Goal: Communication & Community: Answer question/provide support

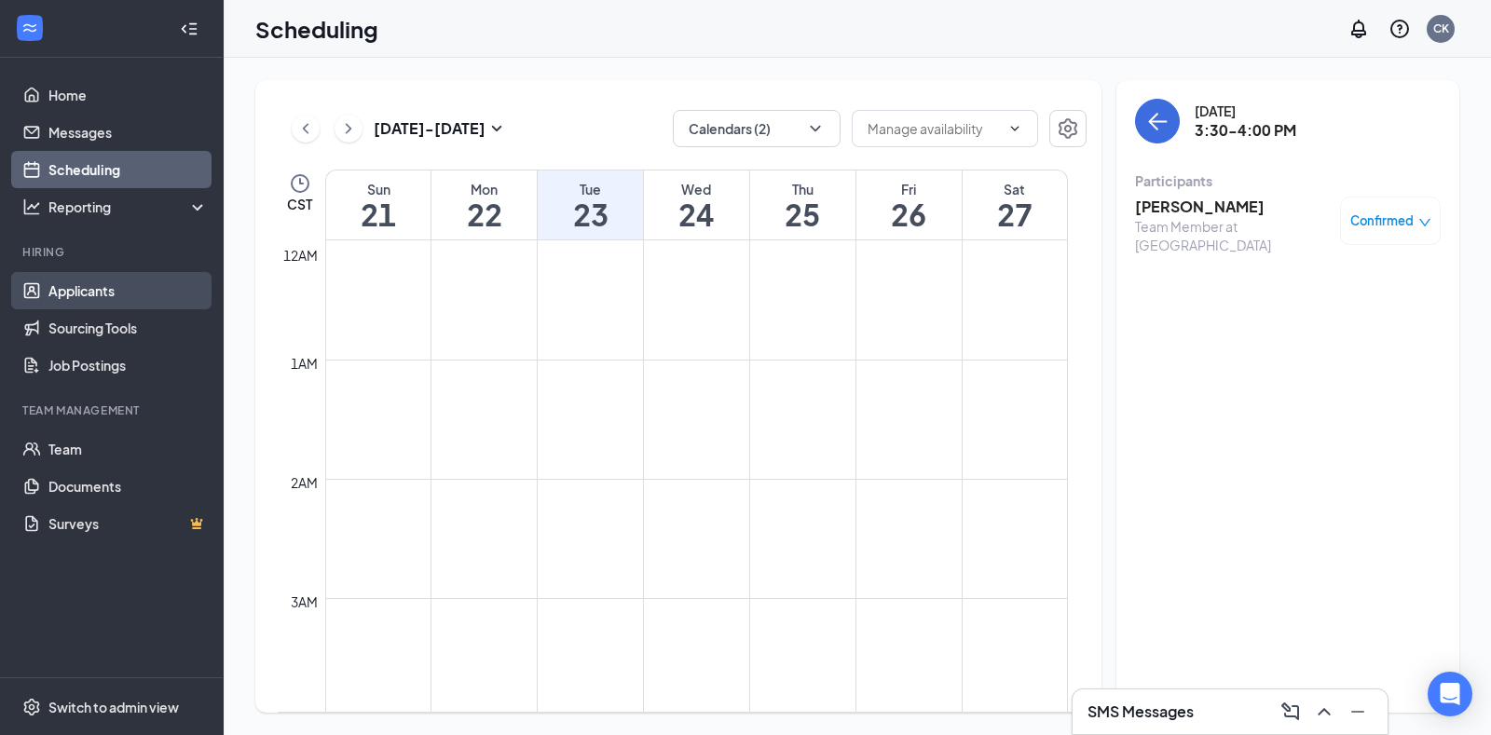
click at [131, 281] on link "Applicants" at bounding box center [127, 290] width 159 height 37
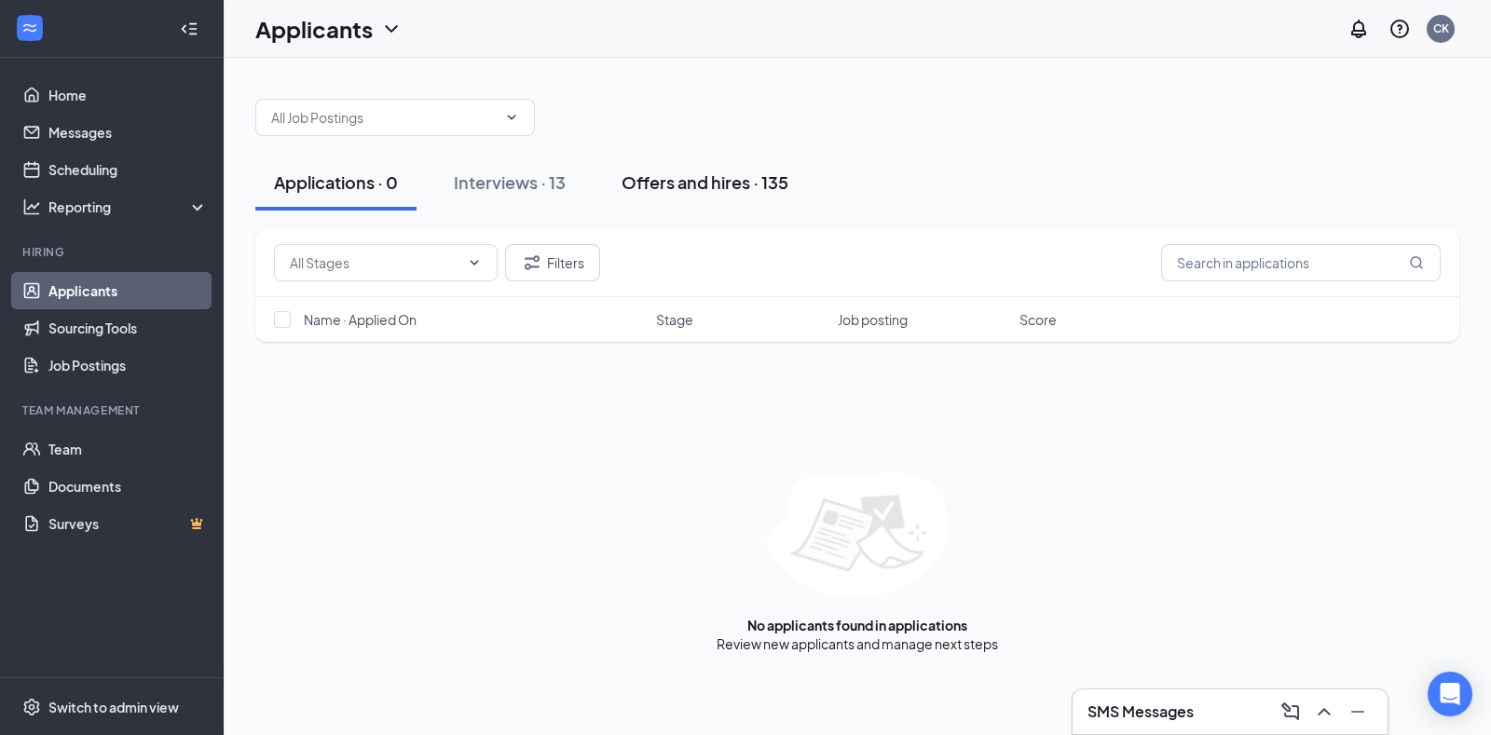
click at [720, 177] on div "Offers and hires · 135" at bounding box center [705, 182] width 167 height 23
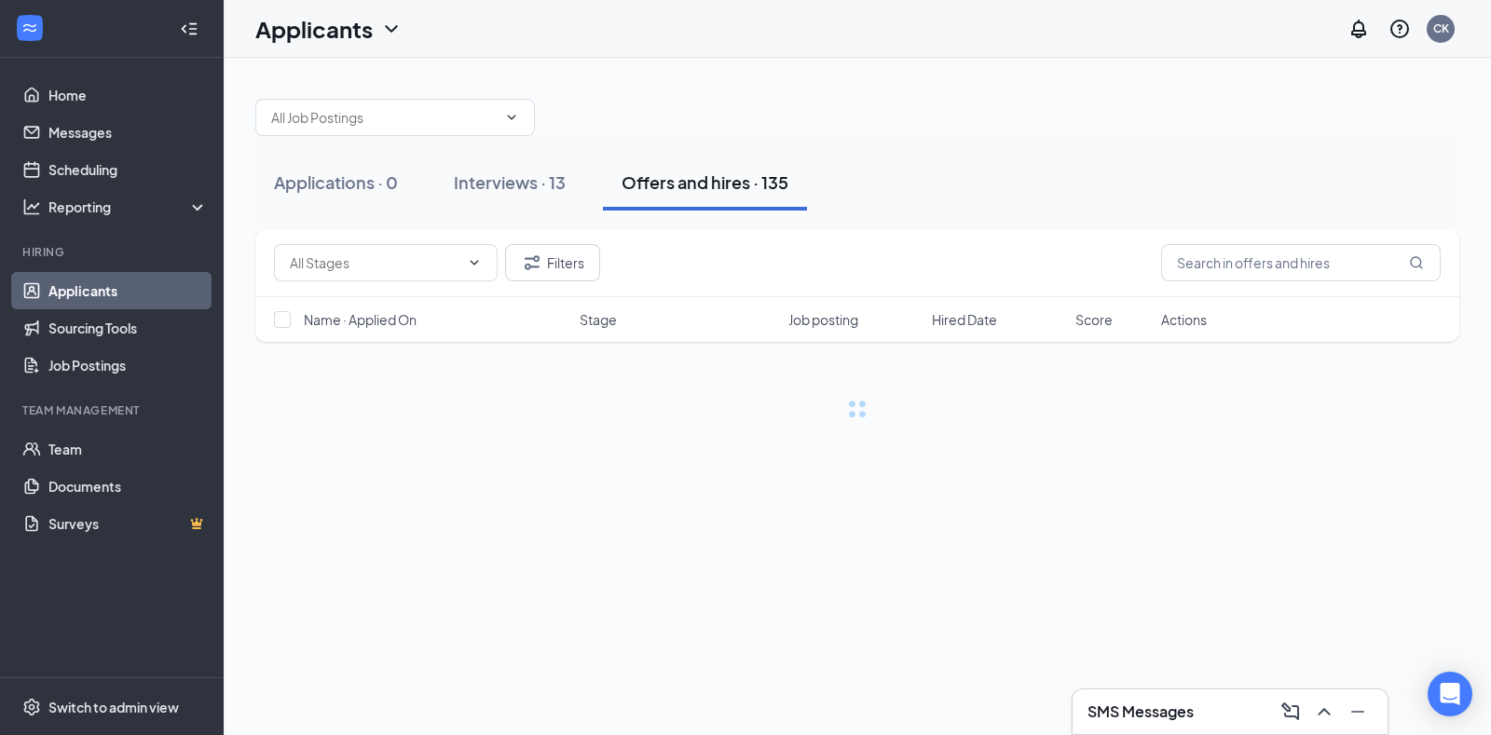
click at [1176, 699] on div "SMS Messages" at bounding box center [1230, 712] width 285 height 30
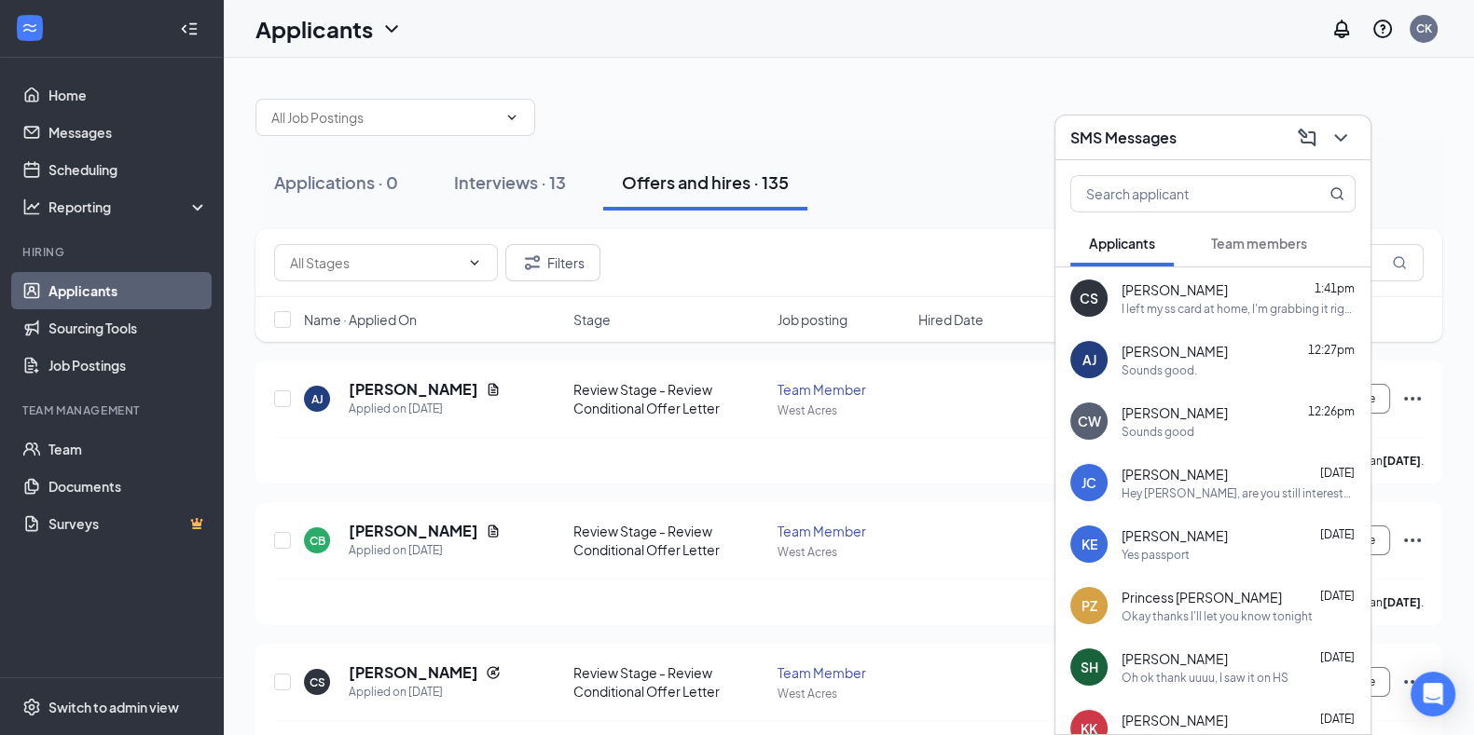
click at [912, 128] on div at bounding box center [848, 108] width 1187 height 56
click at [1003, 39] on div "Applicants CK" at bounding box center [849, 29] width 1250 height 58
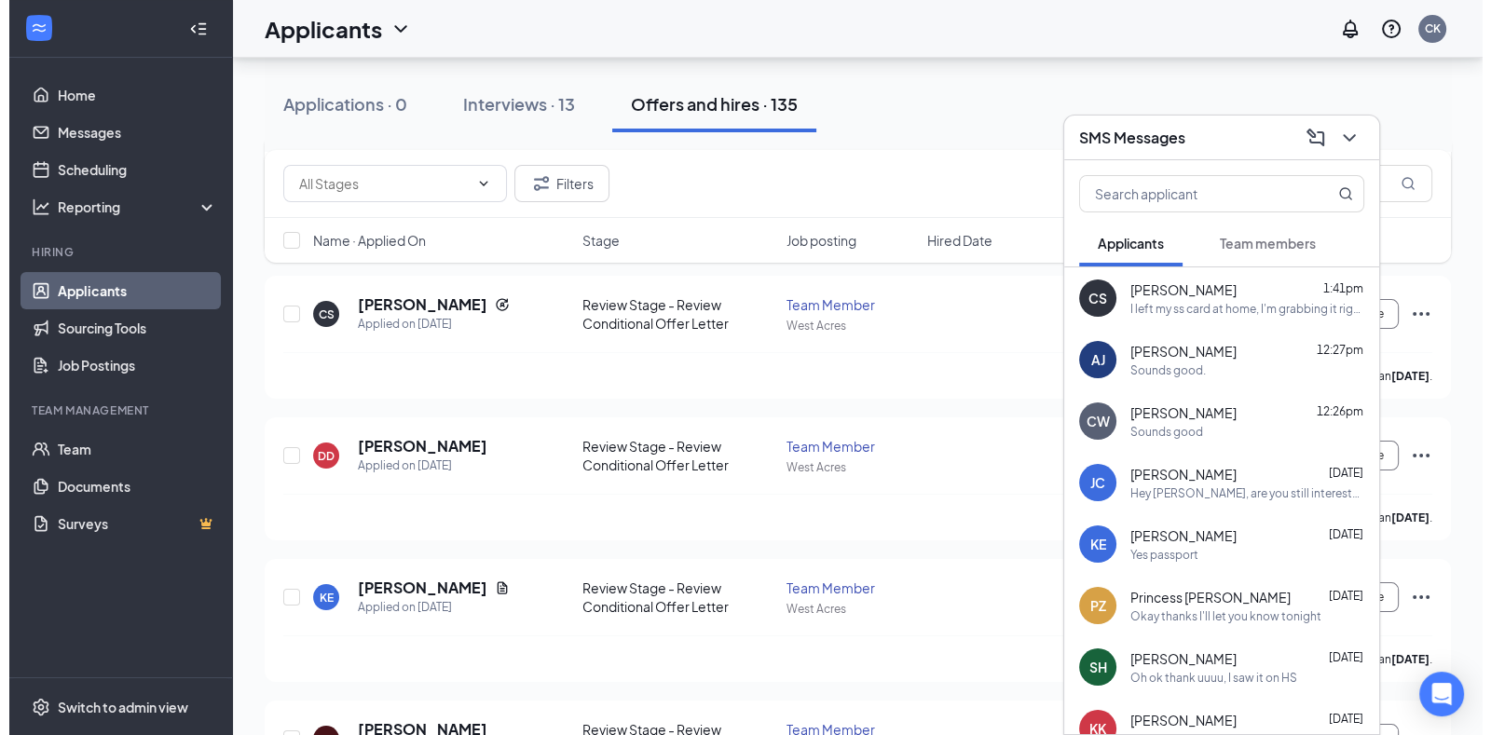
scroll to position [367, 0]
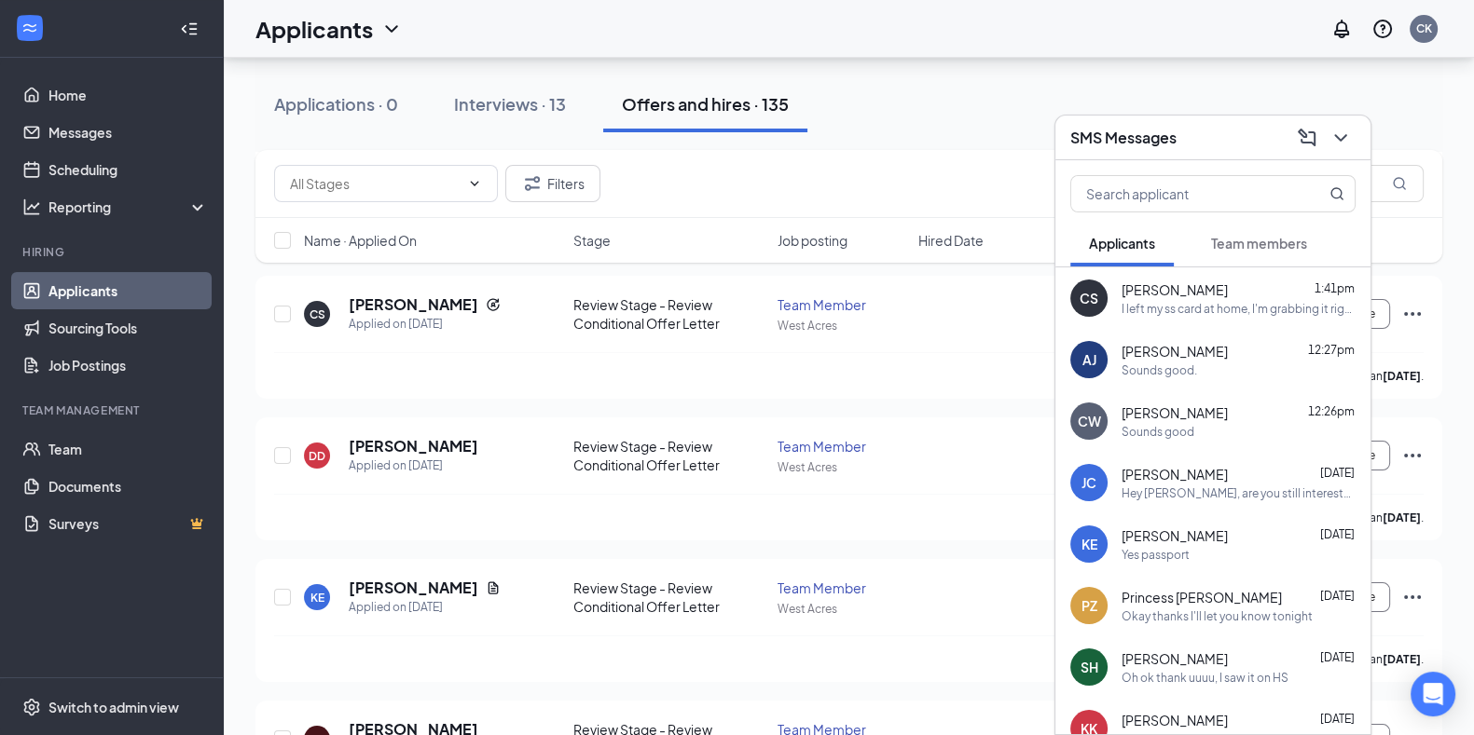
click at [1348, 123] on div at bounding box center [1339, 138] width 34 height 30
click at [1348, 140] on icon "ChevronDown" at bounding box center [1340, 138] width 22 height 22
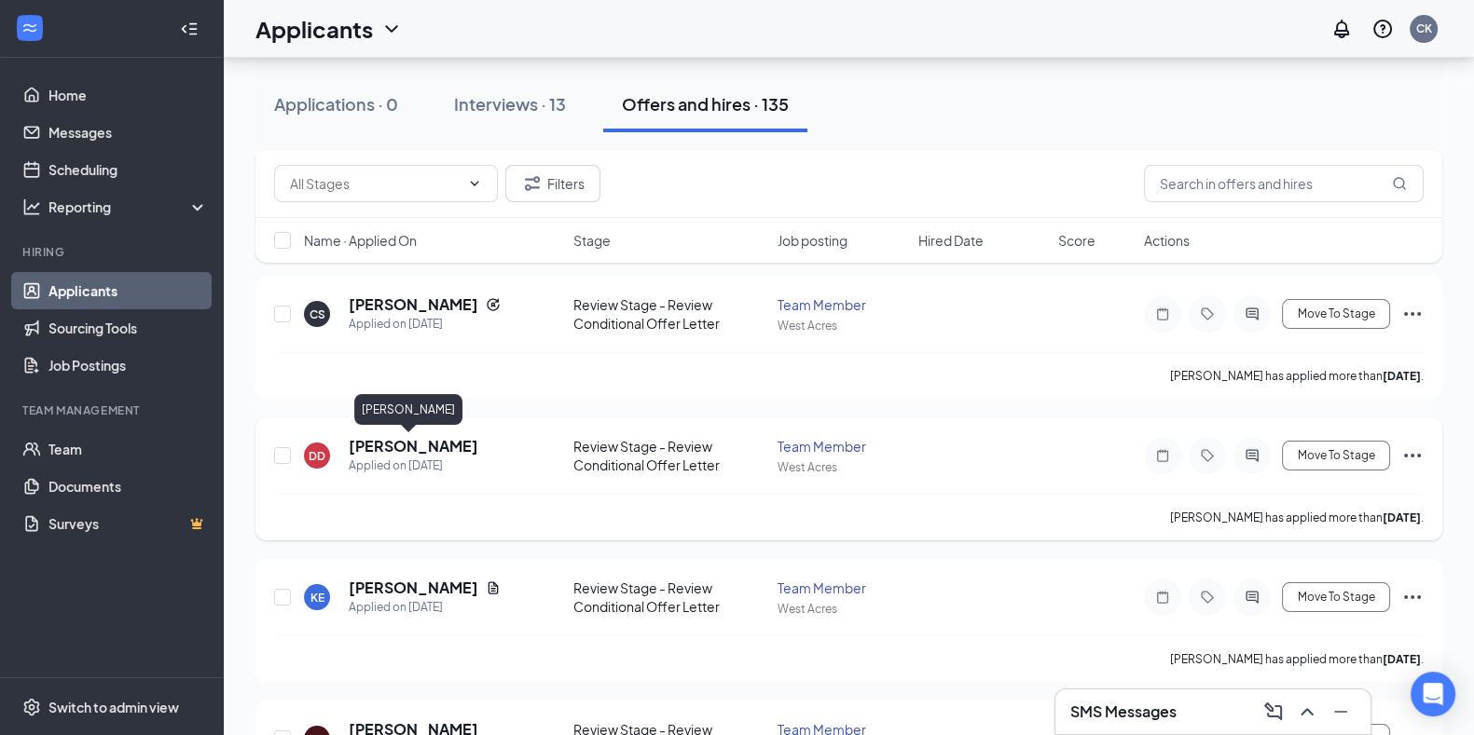
click at [401, 446] on h5 "[PERSON_NAME]" at bounding box center [414, 446] width 130 height 21
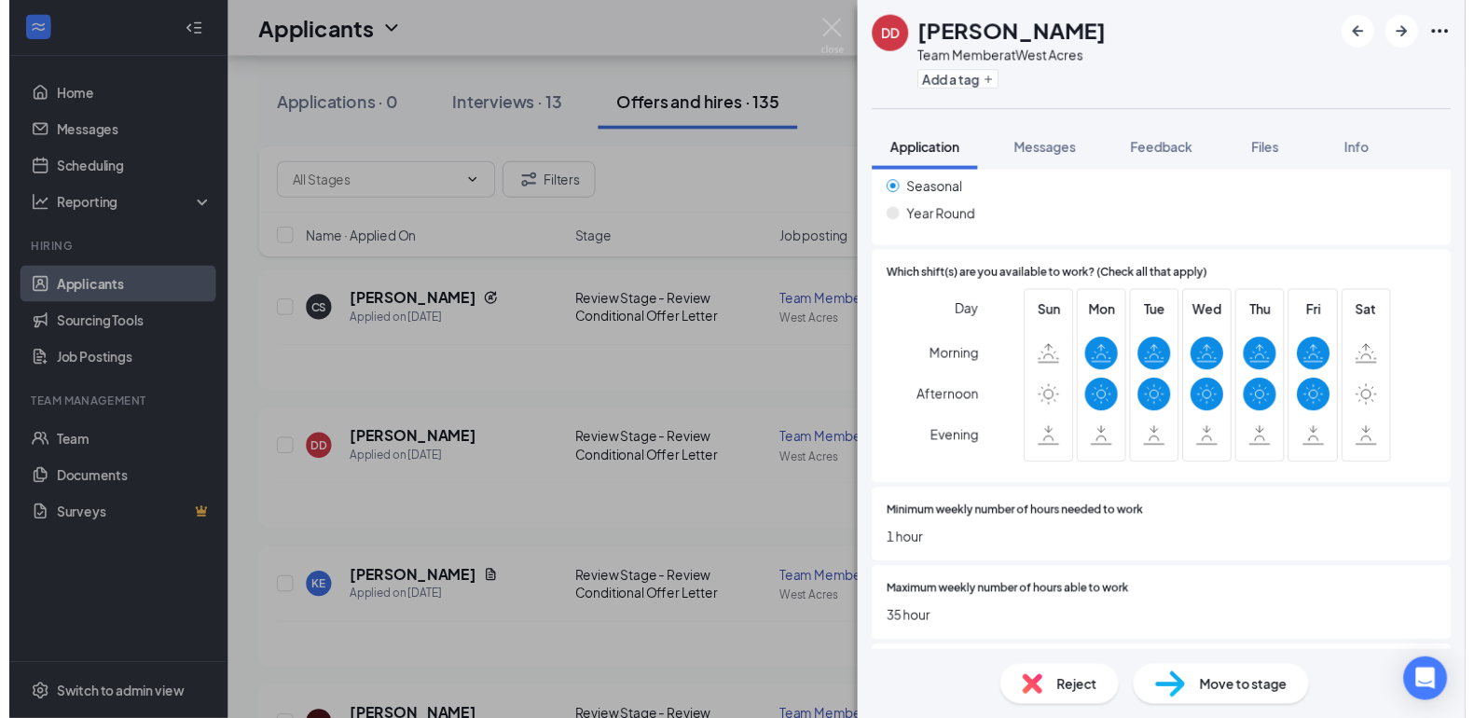
scroll to position [745, 0]
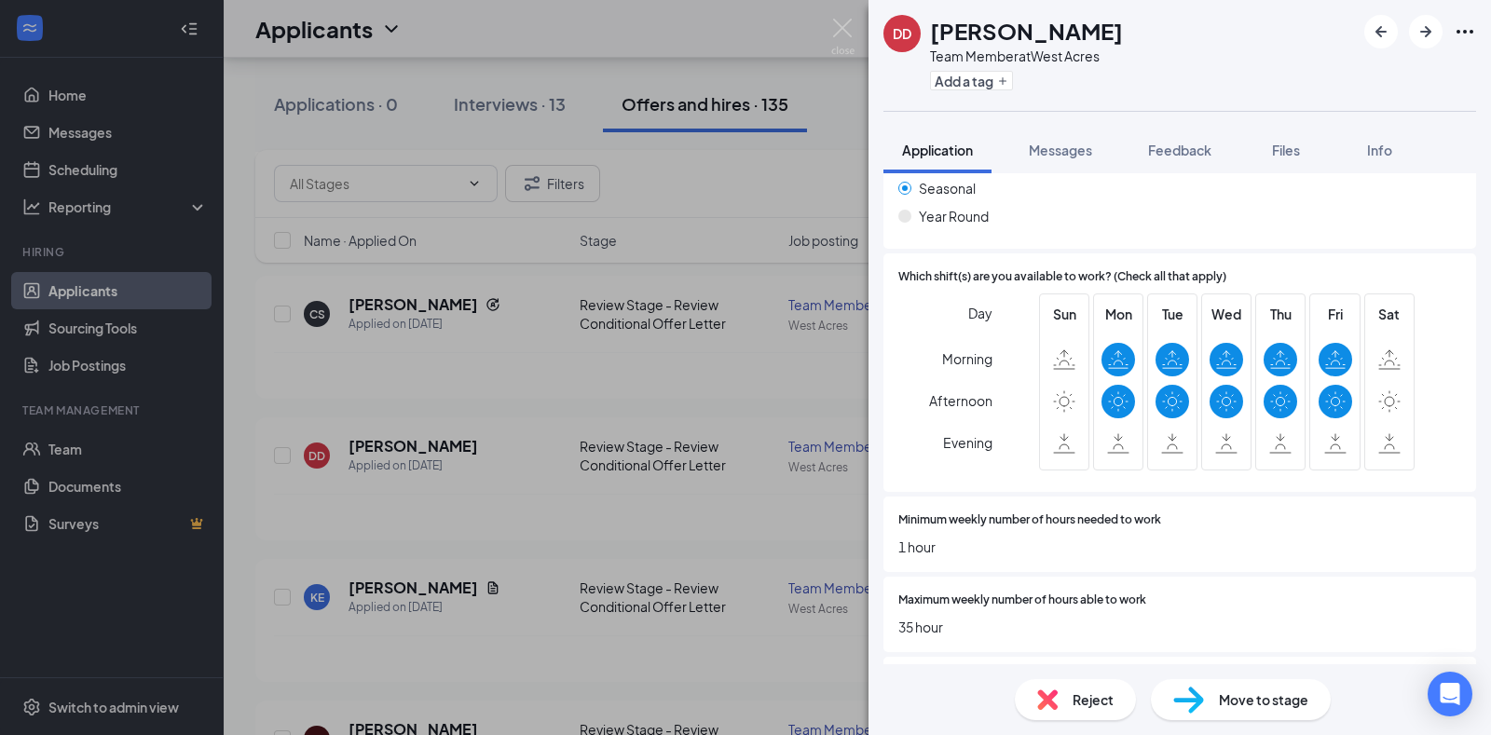
click at [856, 17] on div "DD [PERSON_NAME] Team Member at [GEOGRAPHIC_DATA] Add a tag Application Message…" at bounding box center [745, 367] width 1491 height 735
click at [847, 21] on div "Applicants CK" at bounding box center [858, 29] width 1268 height 58
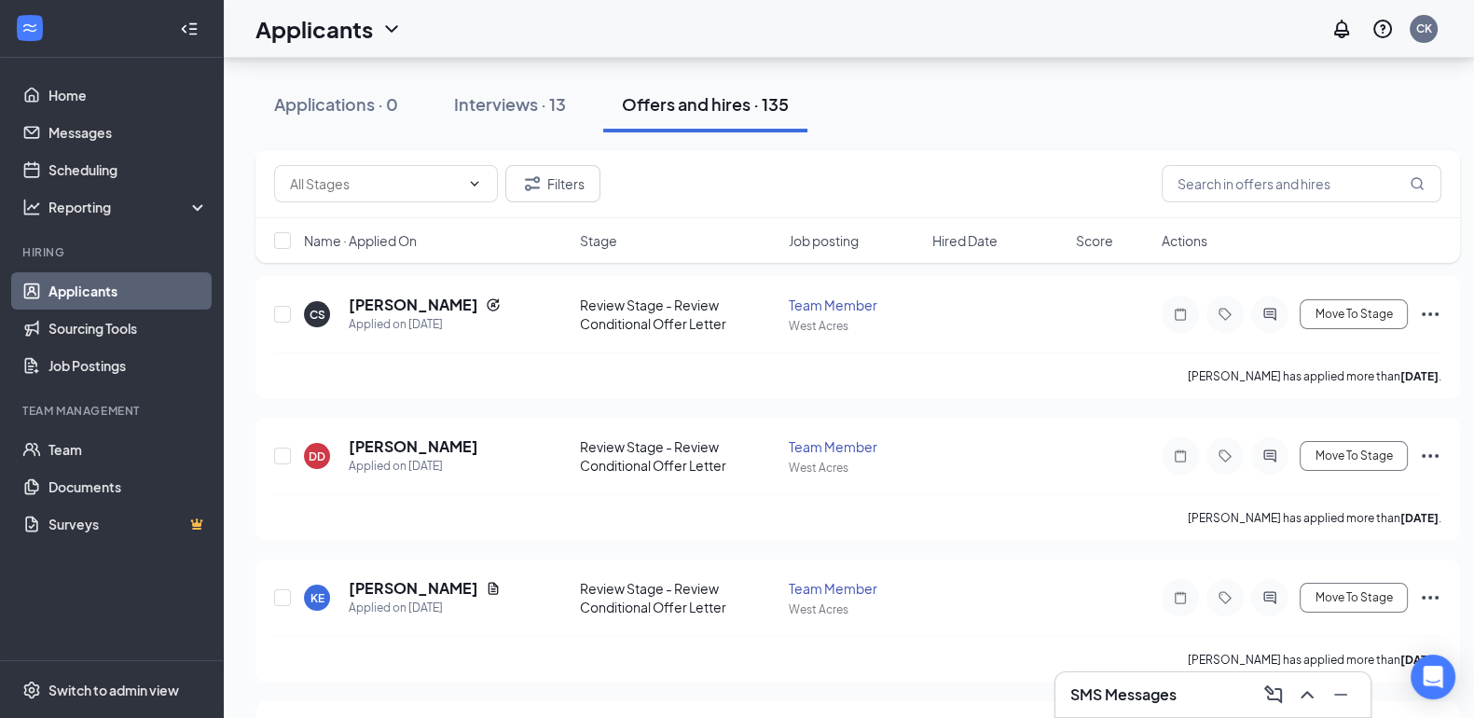
click at [1211, 697] on div "SMS Messages" at bounding box center [1212, 695] width 285 height 30
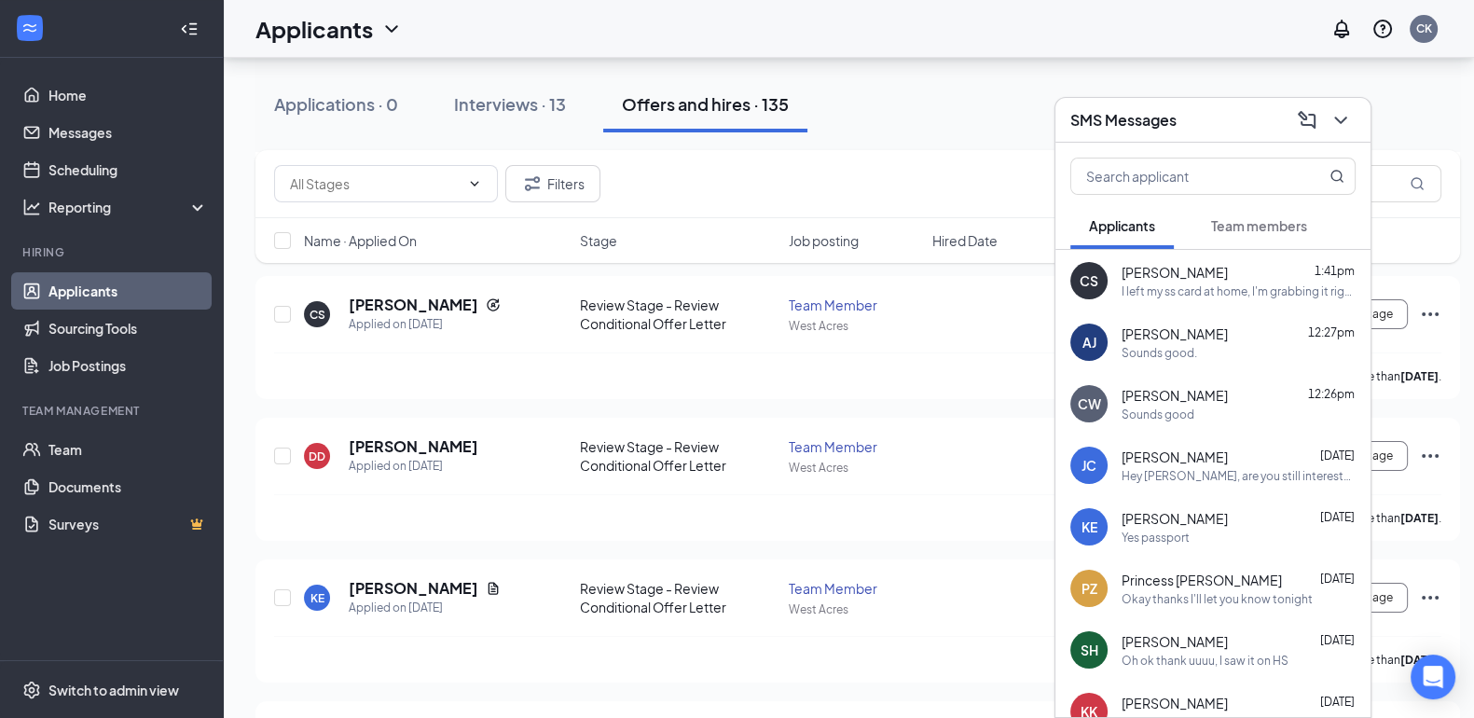
click at [1283, 225] on span "Team members" at bounding box center [1259, 225] width 96 height 17
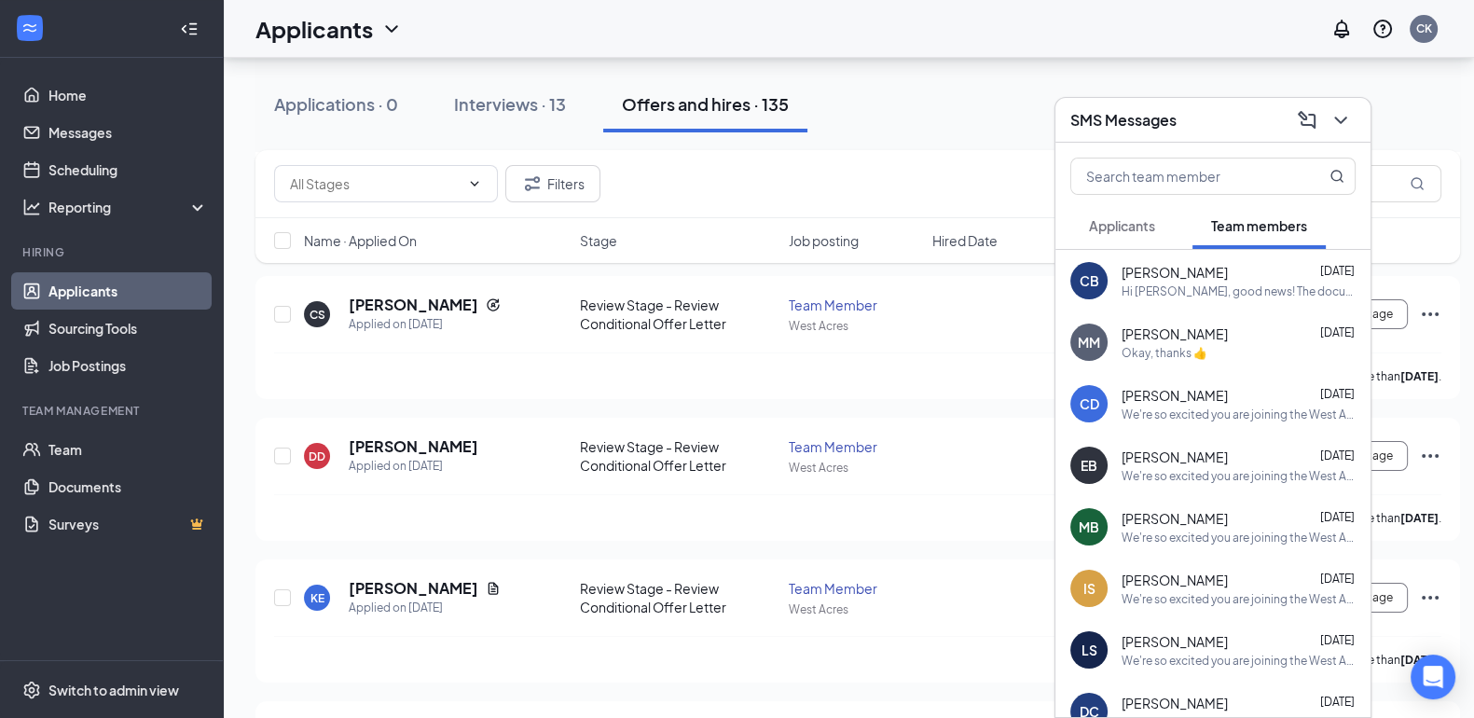
click at [1247, 300] on div "[PERSON_NAME] [DATE] Hi [PERSON_NAME], good news! The document signature reques…" at bounding box center [1212, 281] width 315 height 62
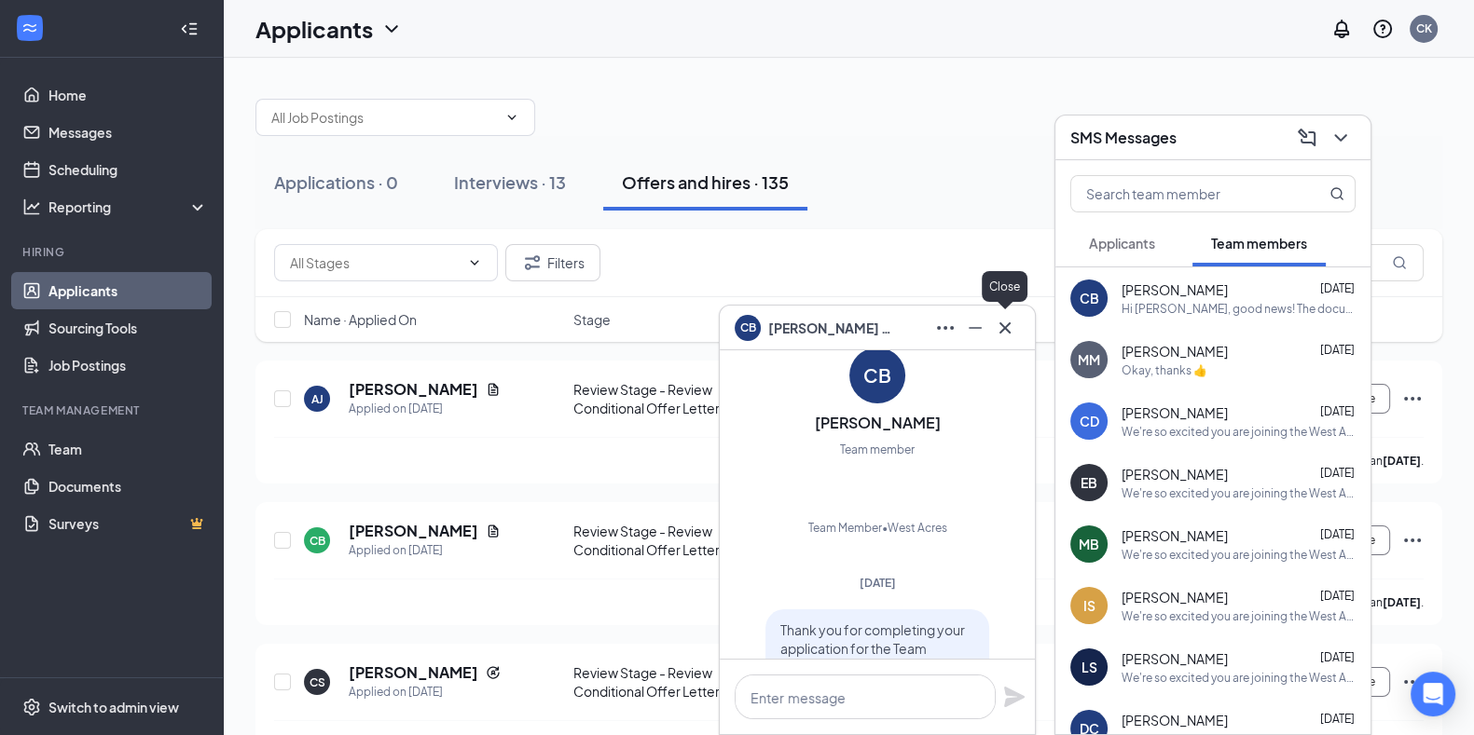
click at [1017, 327] on button at bounding box center [1005, 328] width 30 height 30
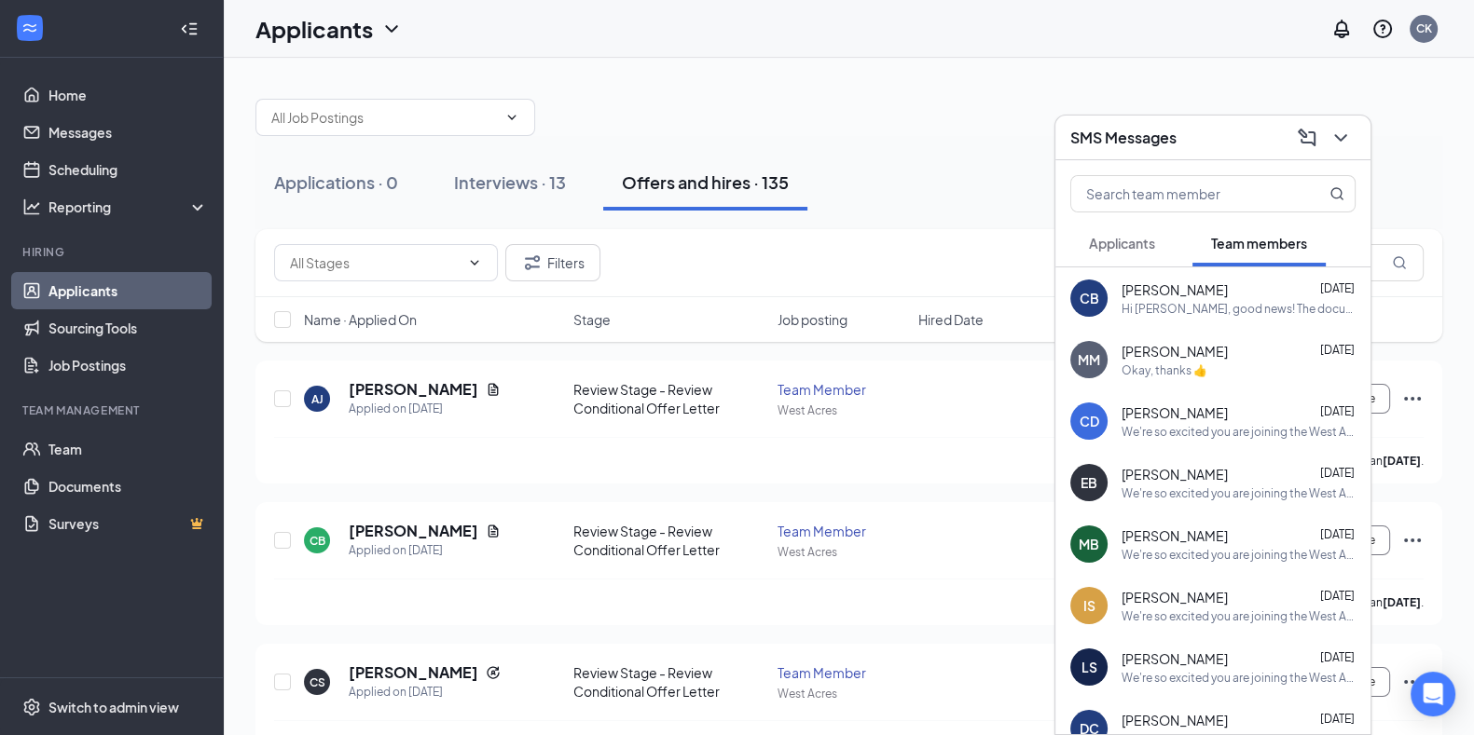
click at [1325, 123] on div at bounding box center [1339, 138] width 34 height 30
click at [1340, 131] on icon "ChevronDown" at bounding box center [1340, 138] width 22 height 22
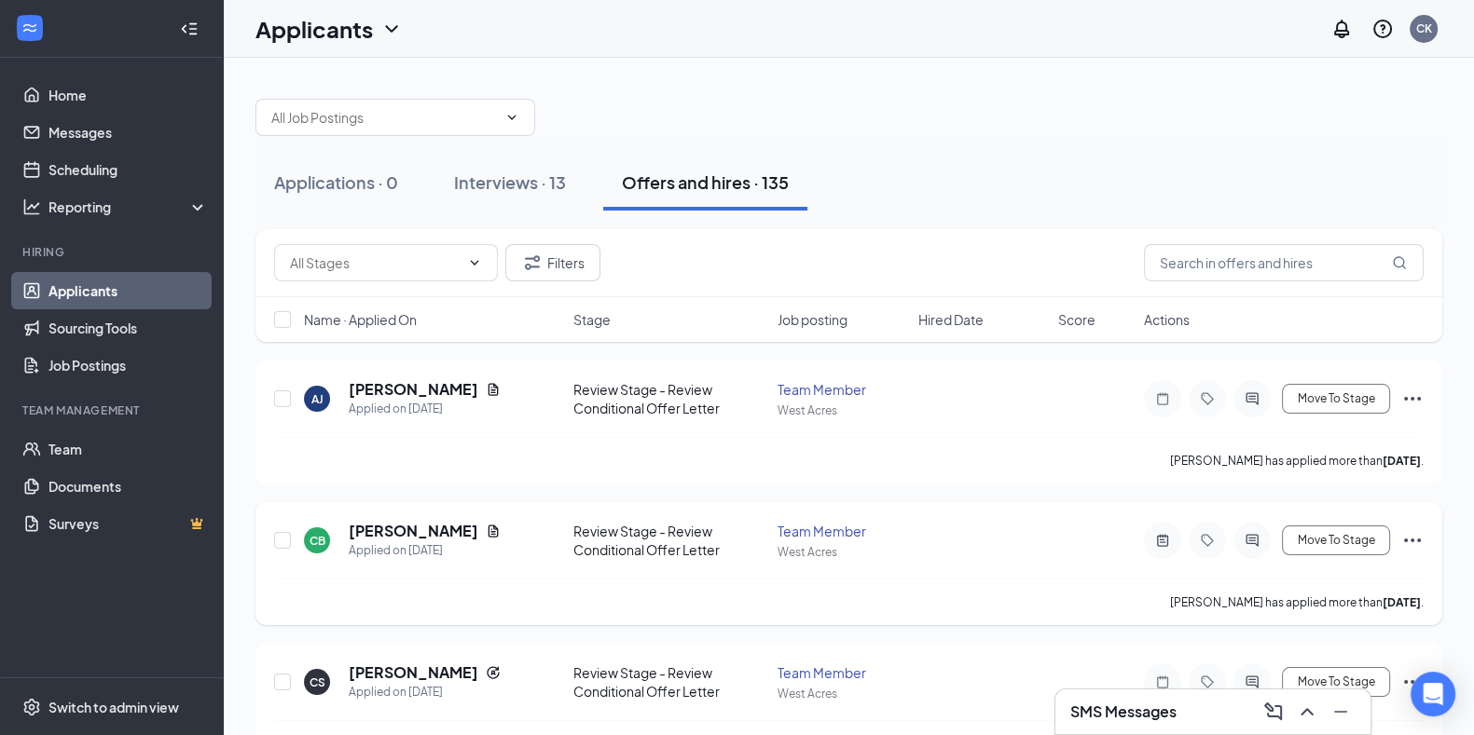
click at [1414, 537] on icon "Ellipses" at bounding box center [1412, 540] width 22 height 22
click at [1308, 629] on p "Send SMS" at bounding box center [1327, 627] width 160 height 19
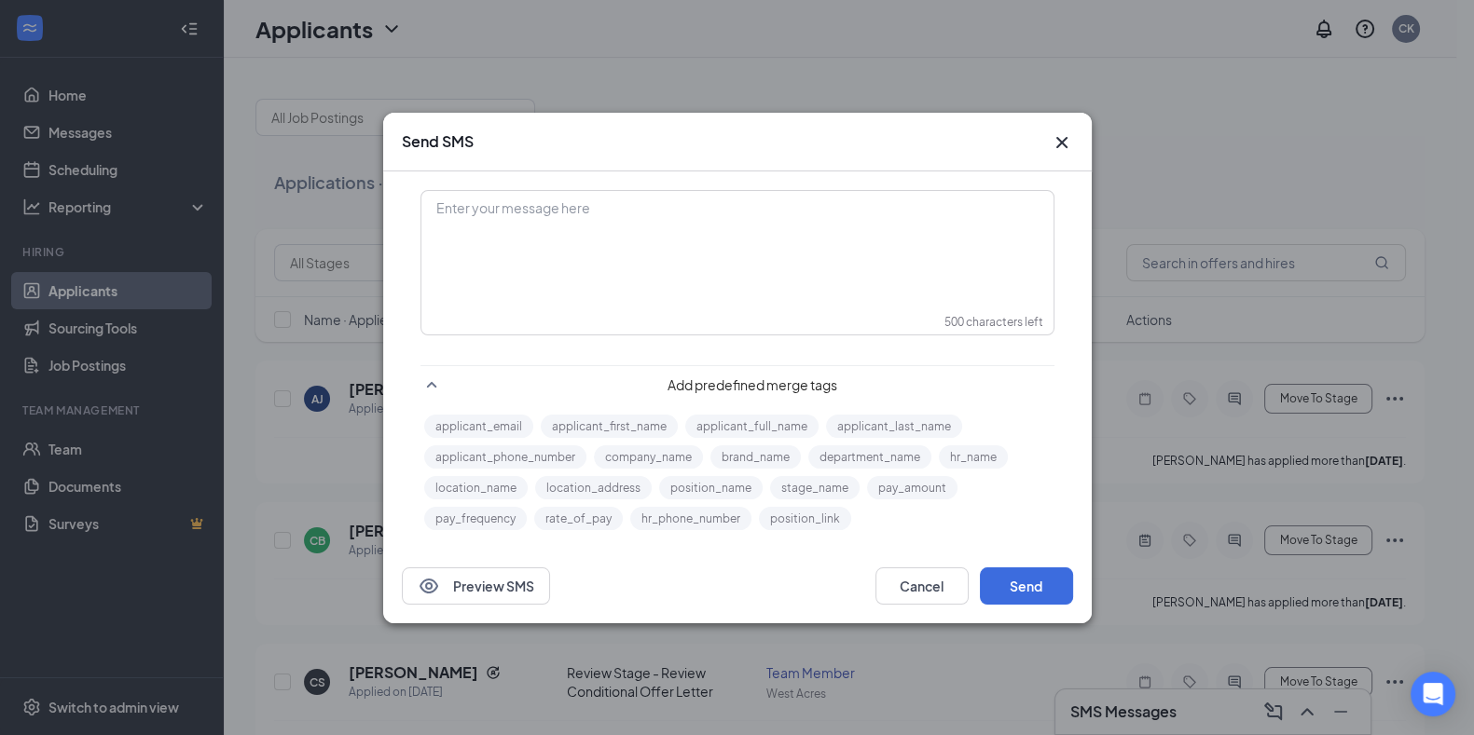
click at [541, 211] on div "Enter your message here" at bounding box center [737, 209] width 600 height 20
click at [1043, 575] on button "Send" at bounding box center [1026, 586] width 93 height 37
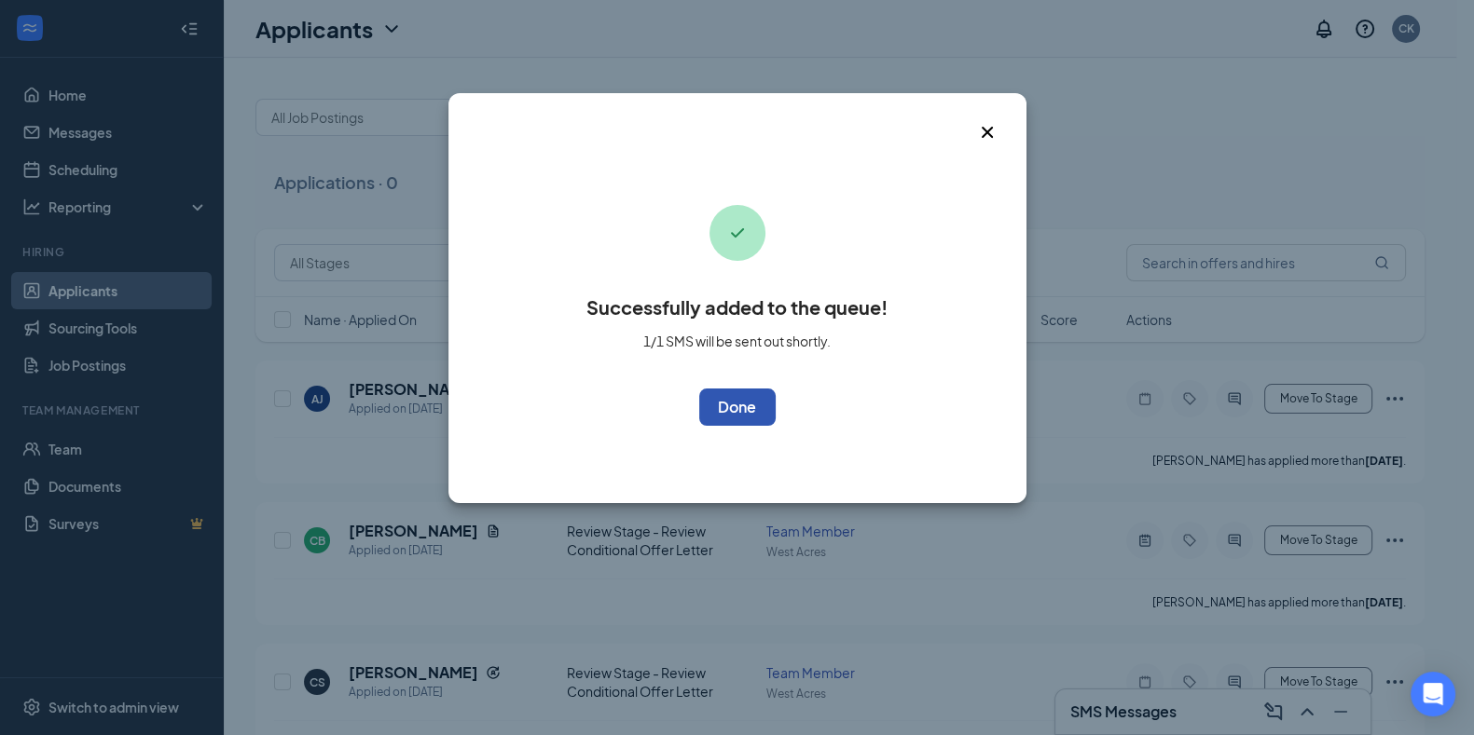
click at [729, 411] on button "OK" at bounding box center [737, 407] width 76 height 37
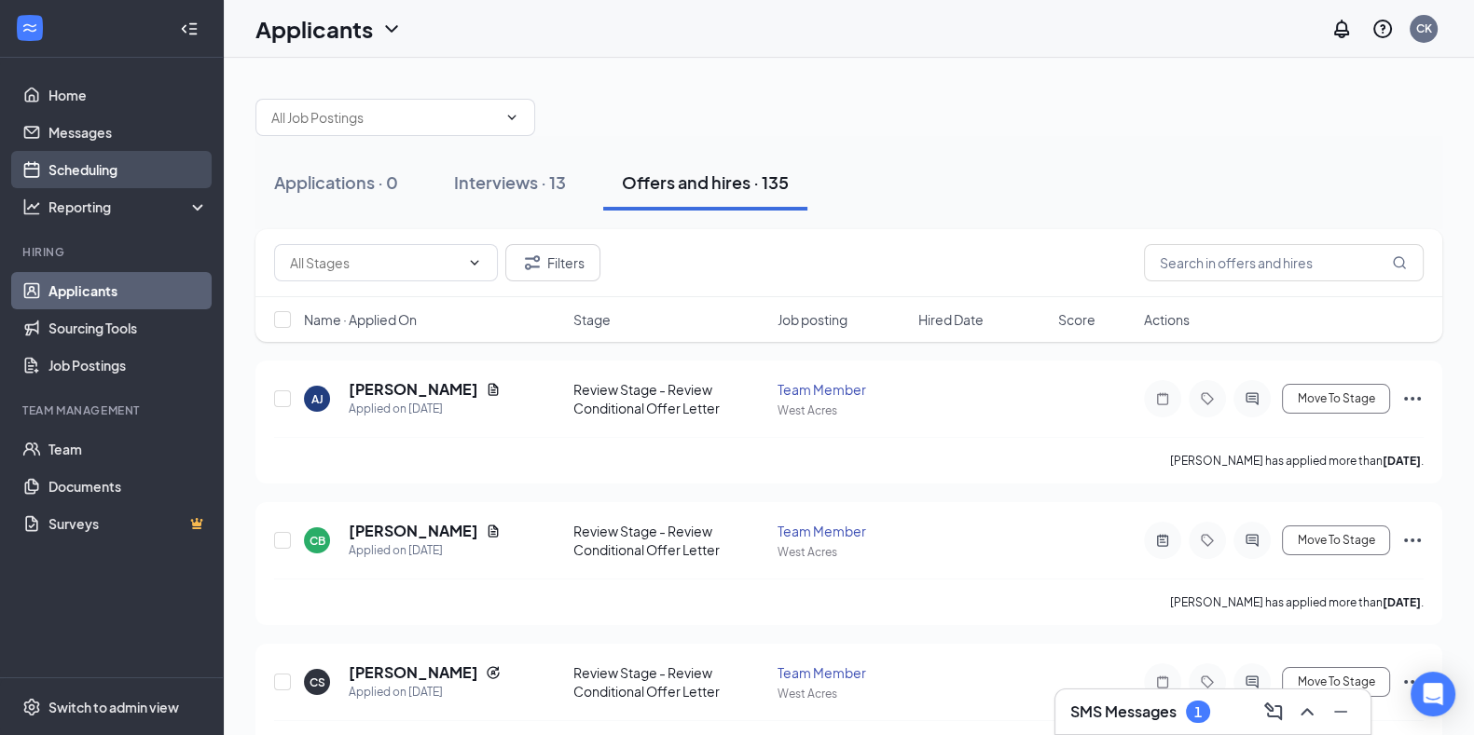
click at [110, 166] on link "Scheduling" at bounding box center [127, 169] width 159 height 37
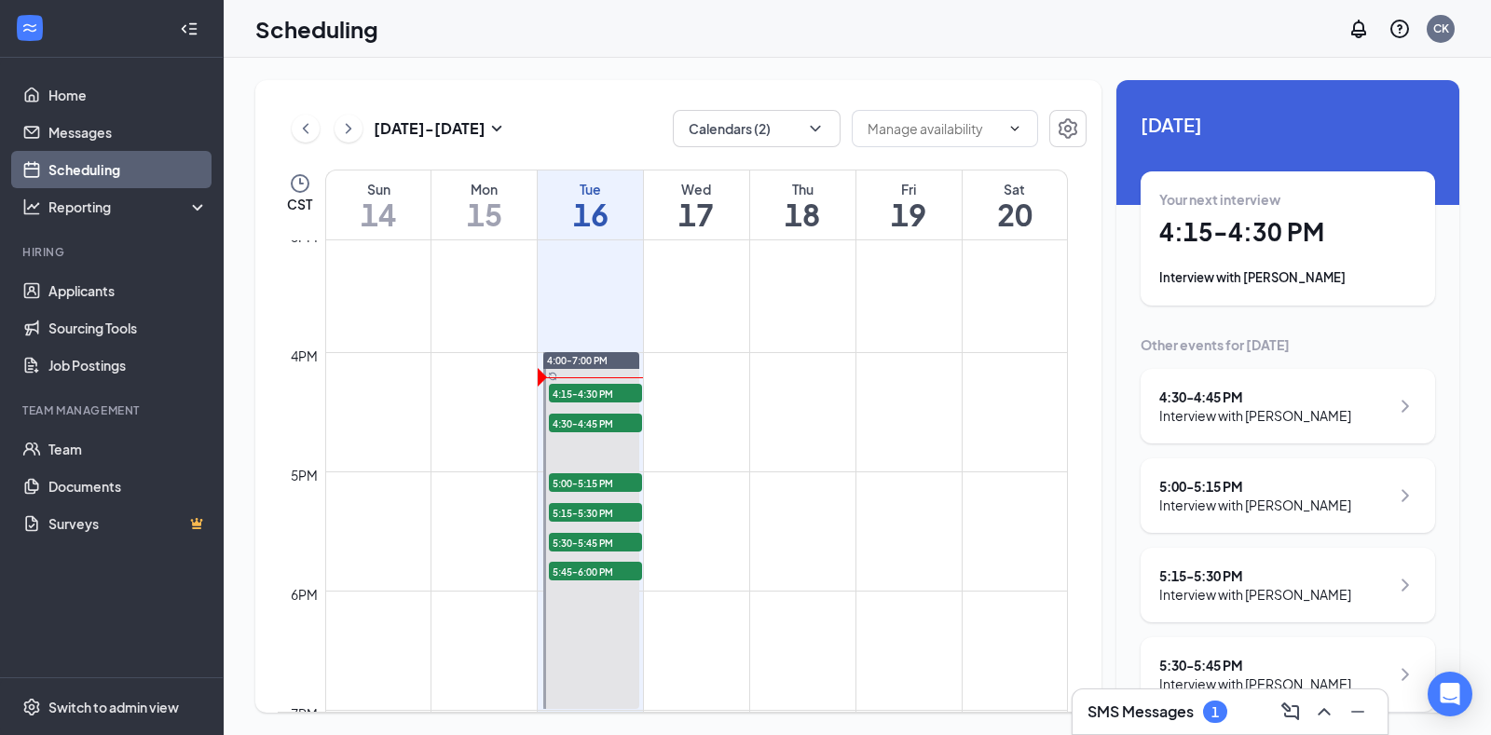
scroll to position [1799, 0]
click at [1156, 716] on h3 "SMS Messages" at bounding box center [1141, 712] width 106 height 21
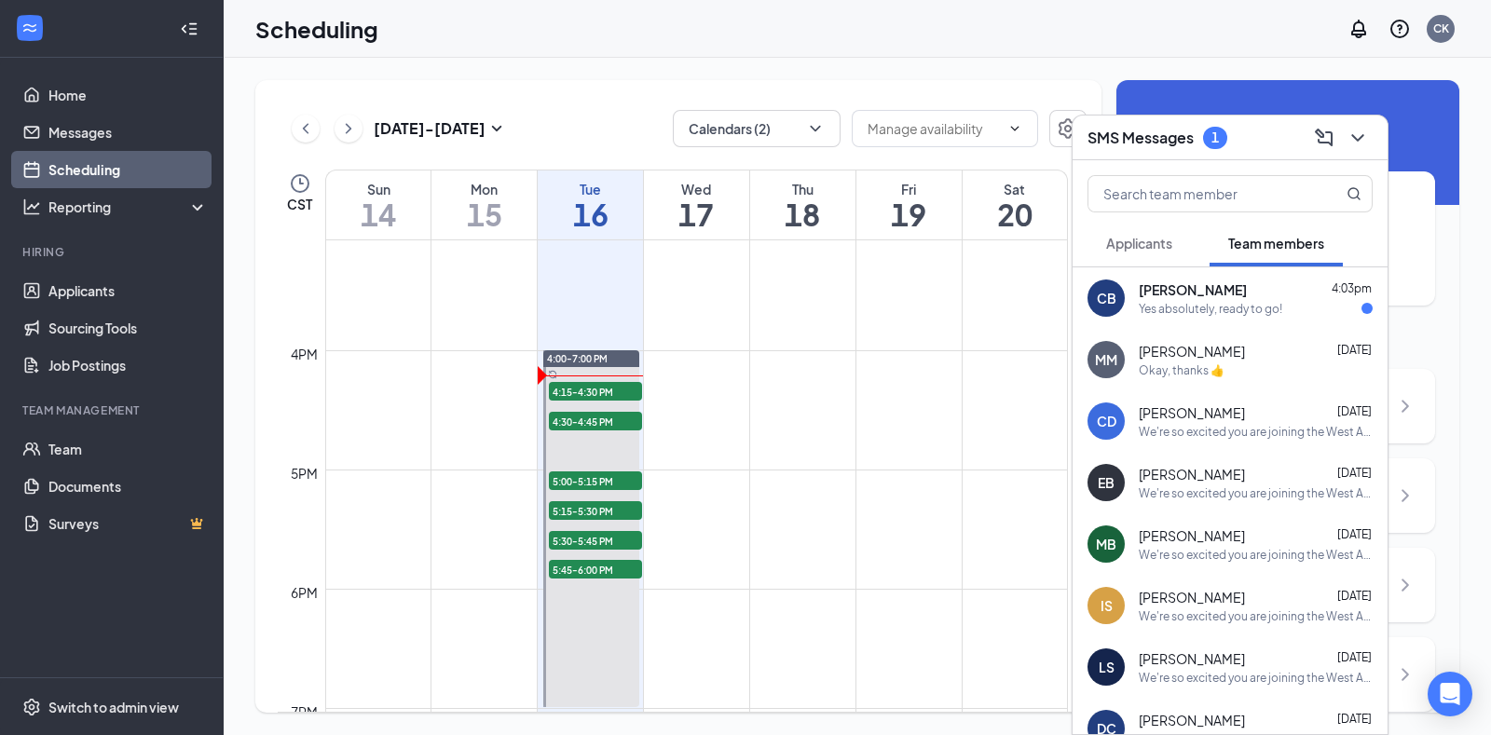
click at [1189, 307] on div "Yes absolutely, ready to go!" at bounding box center [1211, 309] width 144 height 16
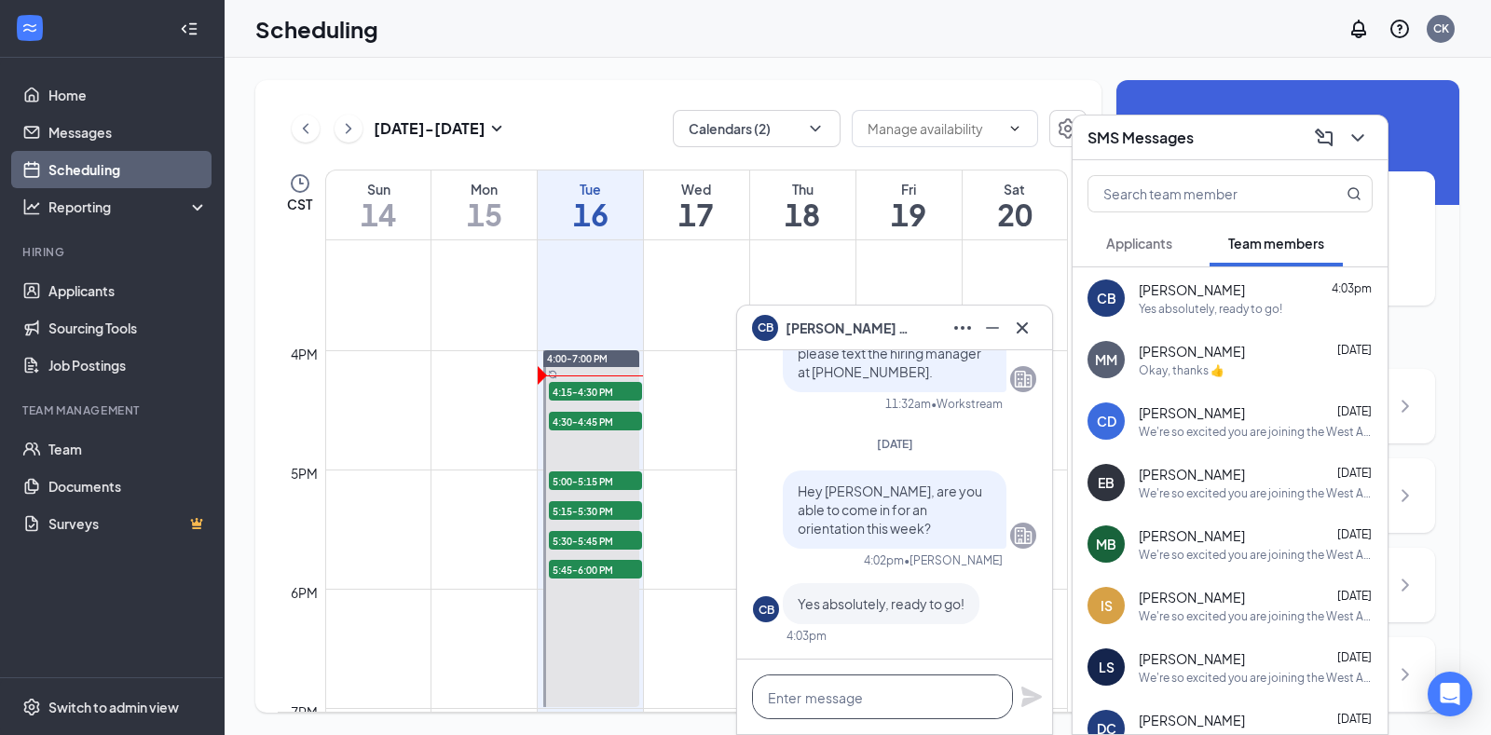
click at [927, 695] on textarea at bounding box center [882, 697] width 261 height 45
type textarea "D"
click at [927, 695] on textarea "Does [DATE] work" at bounding box center [882, 697] width 261 height 45
type textarea "Does [DATE] work?"
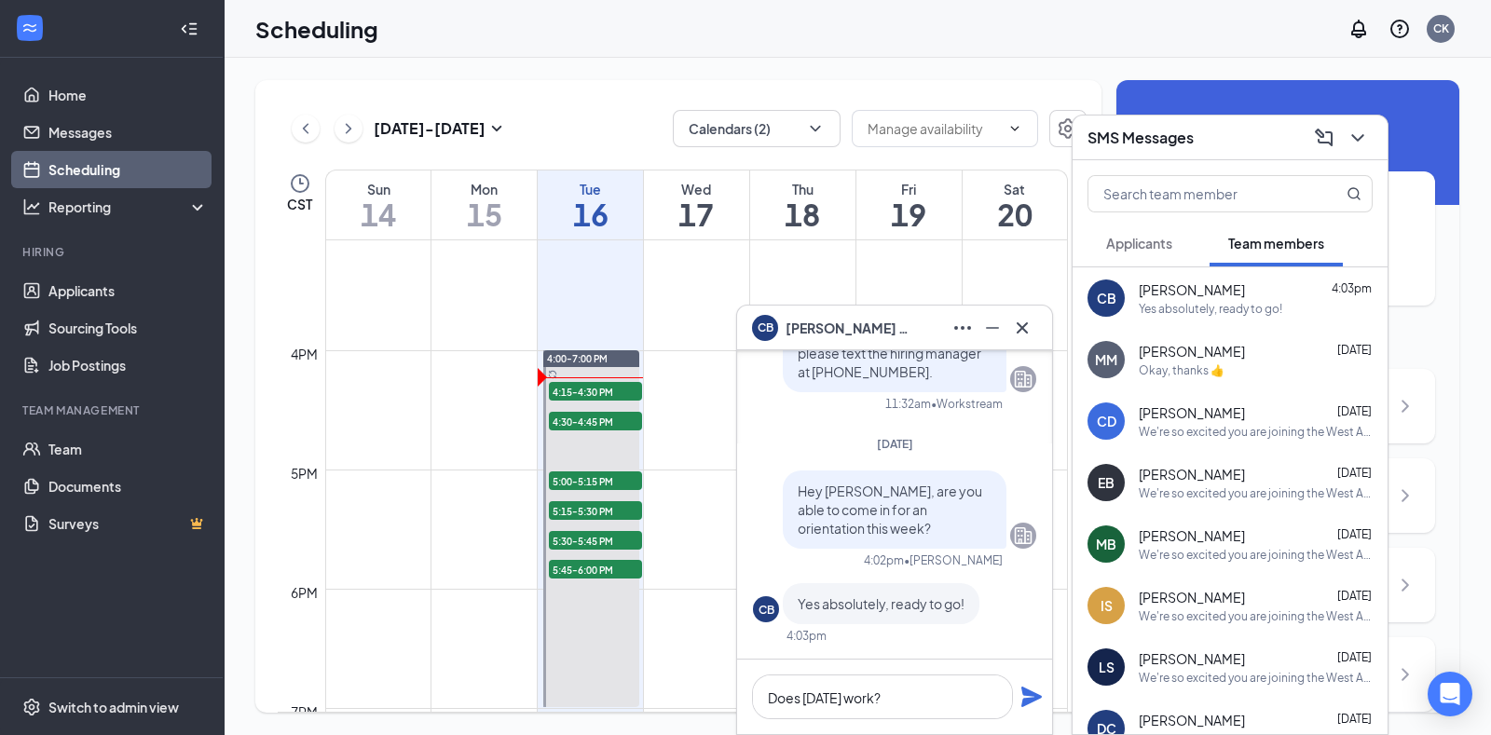
click at [1030, 694] on icon "Plane" at bounding box center [1032, 697] width 21 height 21
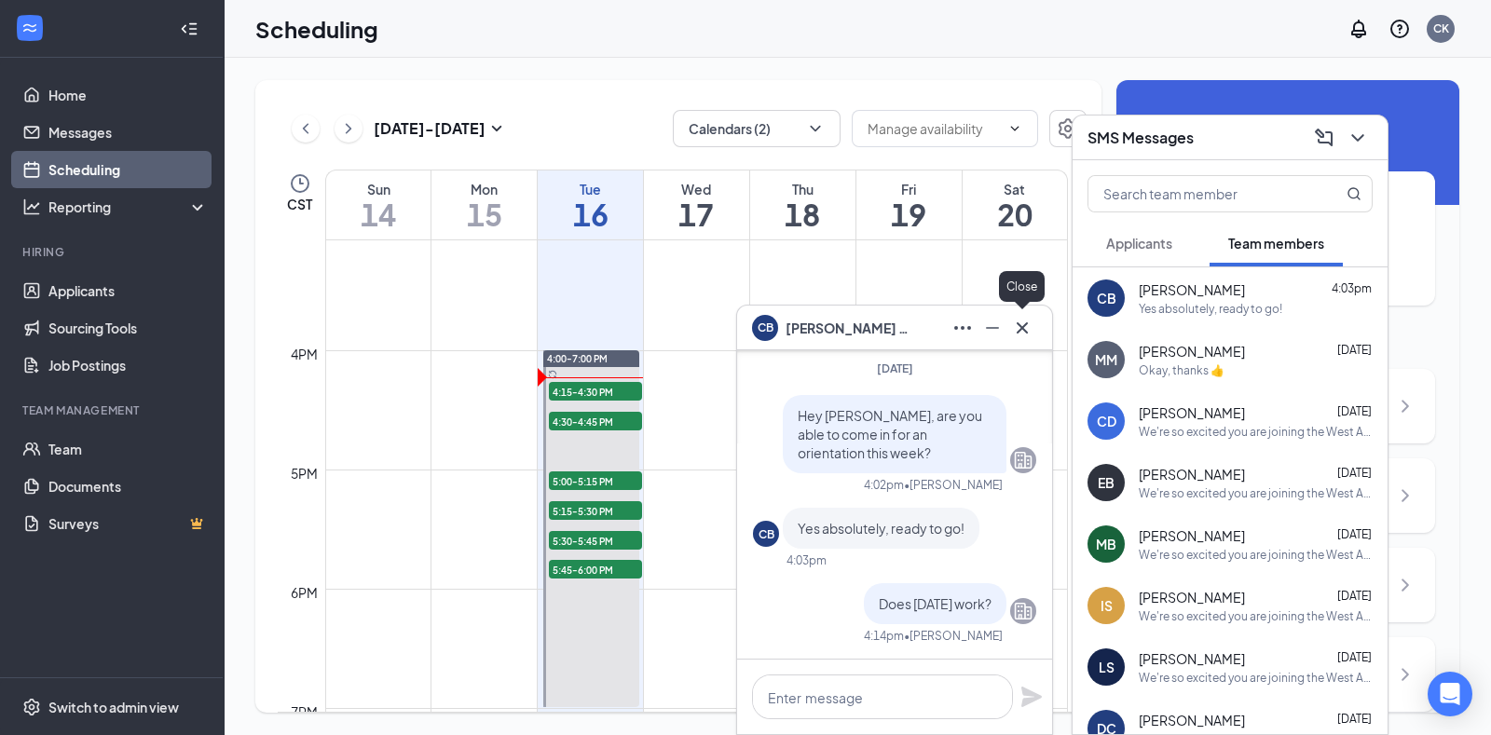
click at [1021, 331] on icon "Cross" at bounding box center [1022, 328] width 22 height 22
